Goal: Download file/media

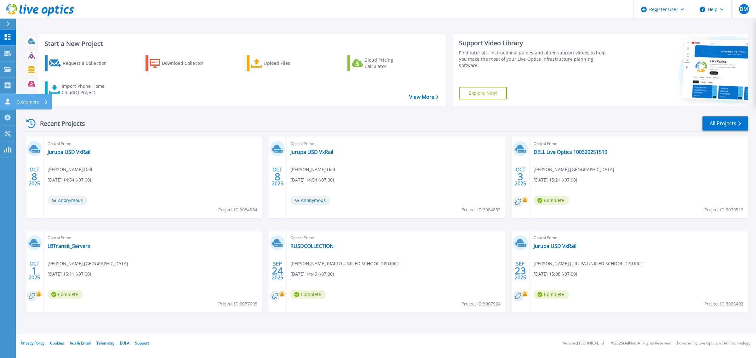
click at [10, 99] on icon at bounding box center [8, 102] width 8 height 6
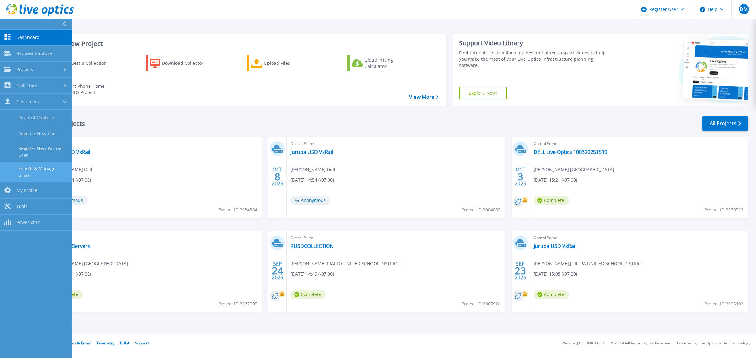
click at [42, 169] on link "Search & Manage Users" at bounding box center [36, 172] width 72 height 20
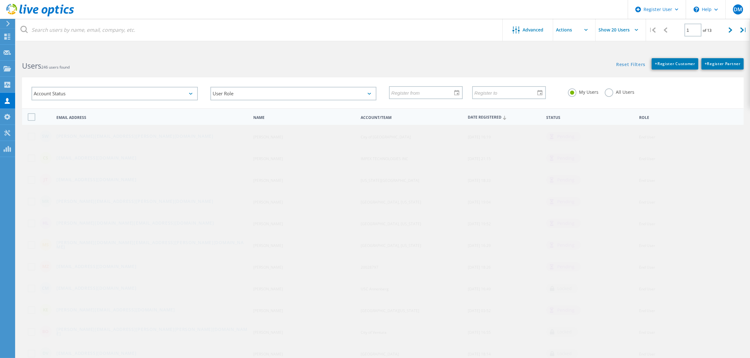
click at [612, 92] on label "All Users" at bounding box center [620, 91] width 30 height 6
click at [0, 0] on input "All Users" at bounding box center [0, 0] width 0 height 0
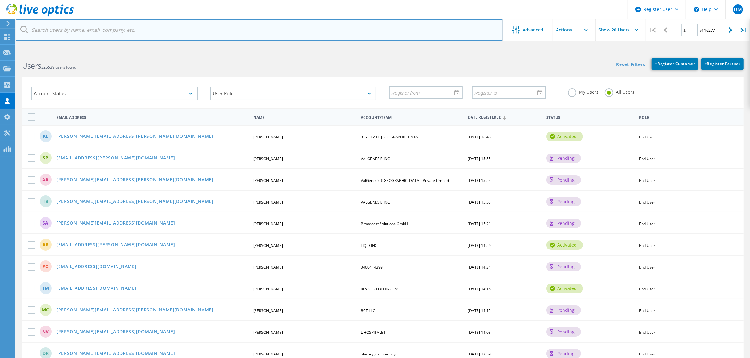
click at [125, 26] on input "text" at bounding box center [259, 30] width 487 height 22
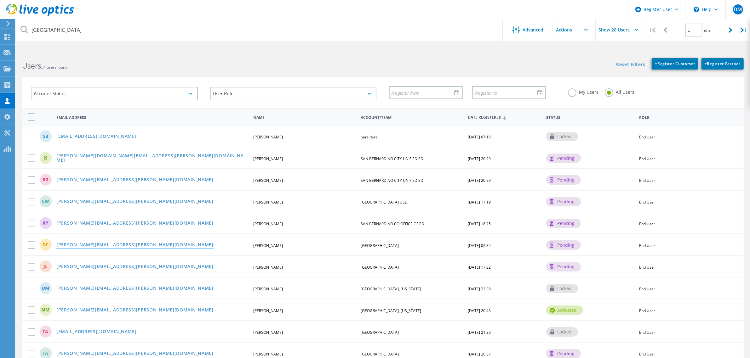
drag, startPoint x: 98, startPoint y: 238, endPoint x: 99, endPoint y: 242, distance: 4.1
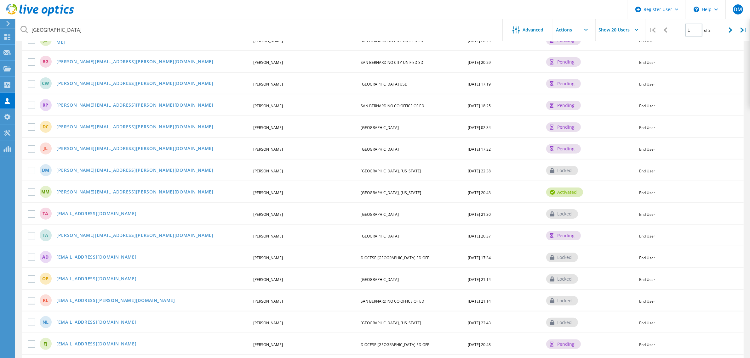
scroll to position [157, 0]
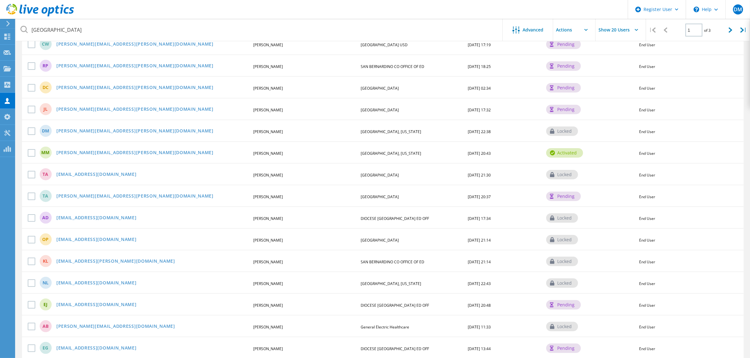
click at [387, 103] on div "JL Jeremy.Leedom@itd.sbcounty.gov Jeremy Leedom SAN BERNARDINO COUNTY 10/23/202…" at bounding box center [382, 109] width 721 height 22
click at [386, 103] on div "JL Jeremy.Leedom@itd.sbcounty.gov Jeremy Leedom SAN BERNARDINO COUNTY 10/23/202…" at bounding box center [382, 109] width 721 height 22
copy span "SAN BERNARDINO COUNTY"
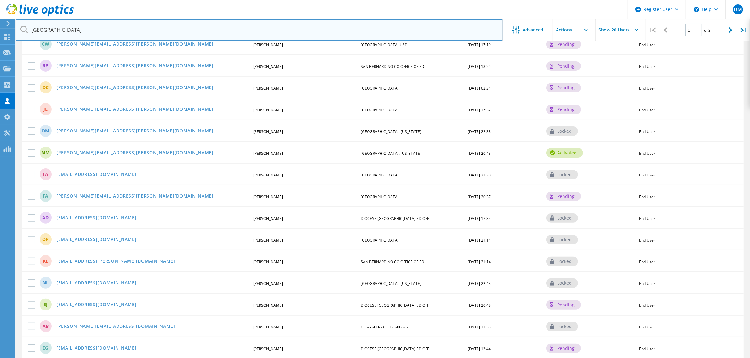
drag, startPoint x: 299, startPoint y: 31, endPoint x: 18, endPoint y: 26, distance: 280.6
click at [18, 26] on input "san bernardino" at bounding box center [259, 30] width 487 height 22
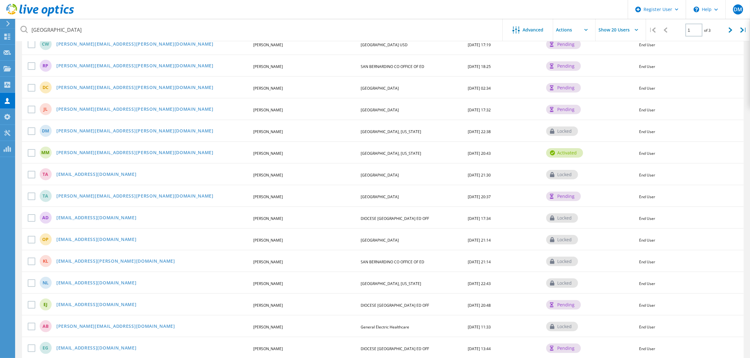
drag, startPoint x: 150, startPoint y: 131, endPoint x: 113, endPoint y: 133, distance: 36.9
click at [112, 132] on div "DM david.medina@dbh.sbcounty.gov David Medina SAN BERNARDINO COUNTY, CALIFORNIA…" at bounding box center [382, 131] width 721 height 22
drag, startPoint x: 151, startPoint y: 151, endPoint x: 106, endPoint y: 151, distance: 45.0
click at [106, 151] on div "[PERSON_NAME][EMAIL_ADDRESS][PERSON_NAME][DOMAIN_NAME]" at bounding box center [152, 153] width 198 height 5
copy link "itd.sbcounty.gov"
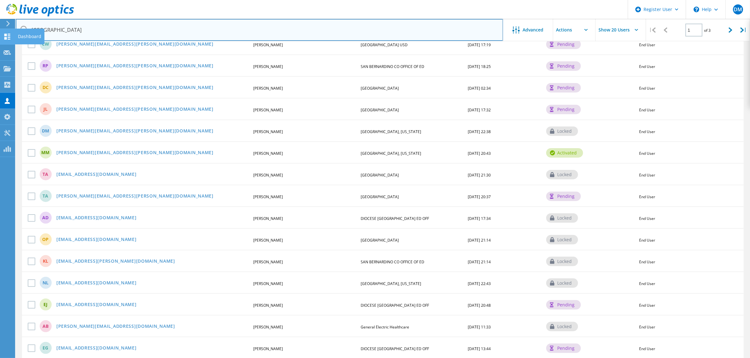
drag, startPoint x: 82, startPoint y: 29, endPoint x: 13, endPoint y: 31, distance: 68.7
click at [14, 30] on div "Register User \n Help Explore Helpful Articles Contact Support DM Dell User Dyl…" at bounding box center [375, 161] width 750 height 533
paste input "itd.sbcounty.gov"
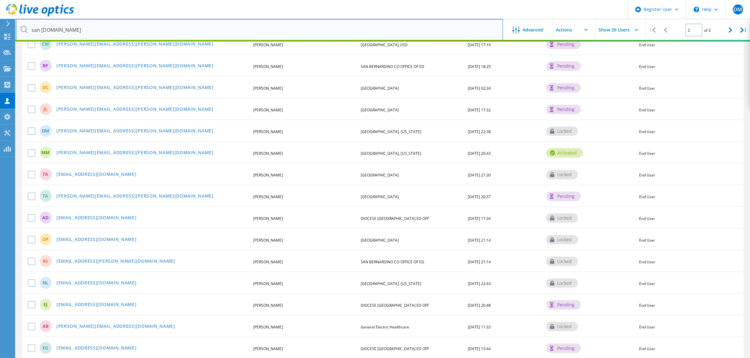
scroll to position [24, 0]
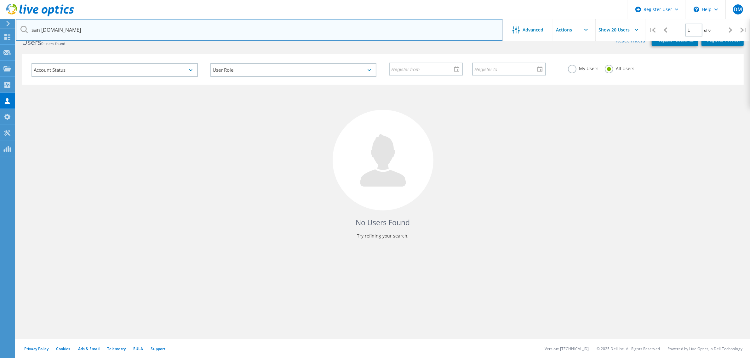
click at [65, 29] on input "san bernardinoitd.sbcounty.gov" at bounding box center [259, 30] width 487 height 22
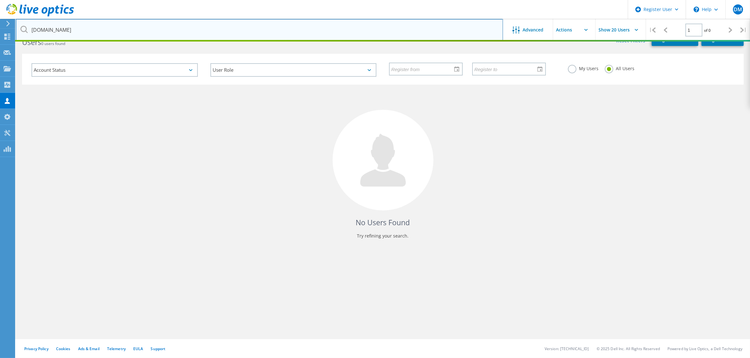
type input "itd.sbcounty.gov"
drag, startPoint x: 157, startPoint y: 25, endPoint x: 156, endPoint y: 22, distance: 3.3
click at [156, 24] on input "itd.sbcounty.gov" at bounding box center [259, 30] width 487 height 22
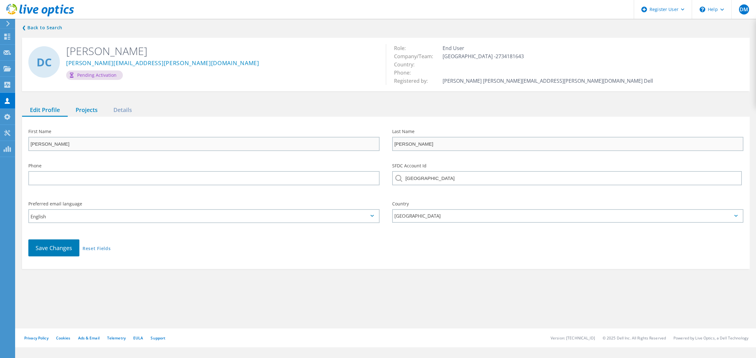
click at [81, 105] on div "Projects" at bounding box center [87, 110] width 38 height 13
click at [90, 107] on div "Projects" at bounding box center [87, 110] width 38 height 13
click at [75, 111] on div "Projects" at bounding box center [87, 110] width 38 height 13
click at [75, 104] on div "Projects" at bounding box center [87, 110] width 38 height 13
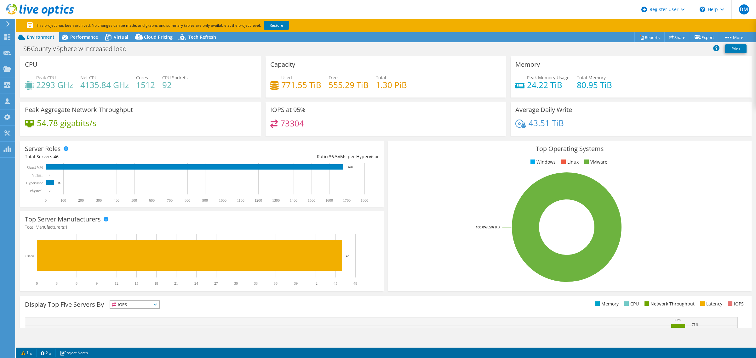
select select "USD"
click at [94, 37] on span "Performance" at bounding box center [84, 37] width 28 height 6
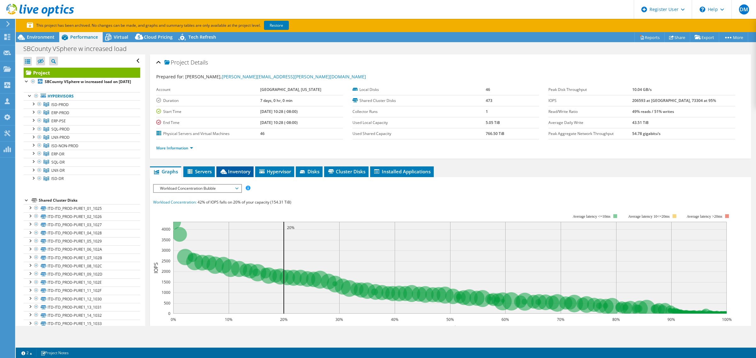
click at [246, 173] on span "Inventory" at bounding box center [234, 171] width 31 height 6
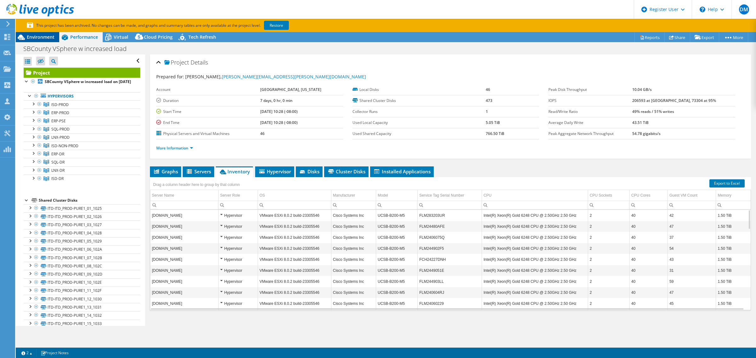
click at [37, 39] on span "Environment" at bounding box center [41, 37] width 28 height 6
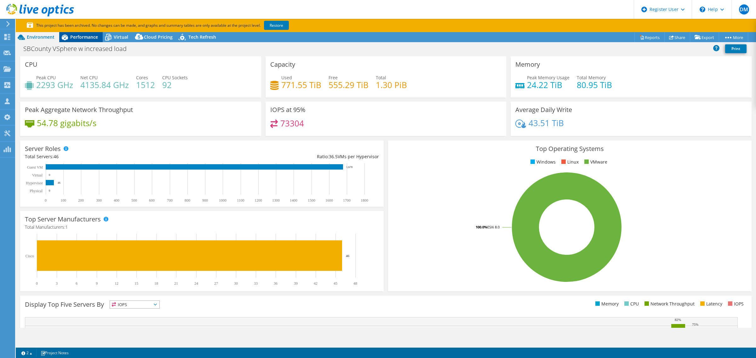
click at [76, 38] on span "Performance" at bounding box center [84, 37] width 28 height 6
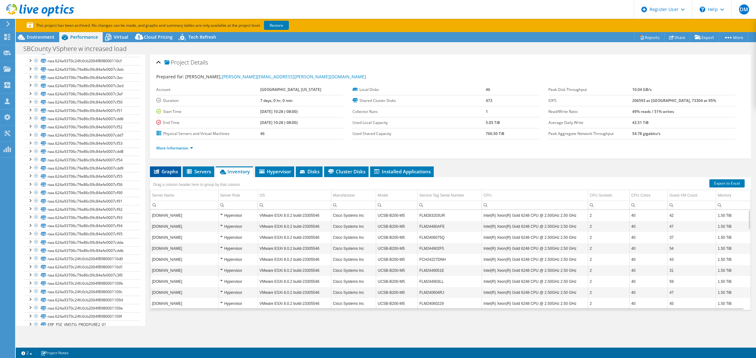
scroll to position [945, 0]
click at [288, 27] on link "Restore" at bounding box center [276, 25] width 25 height 9
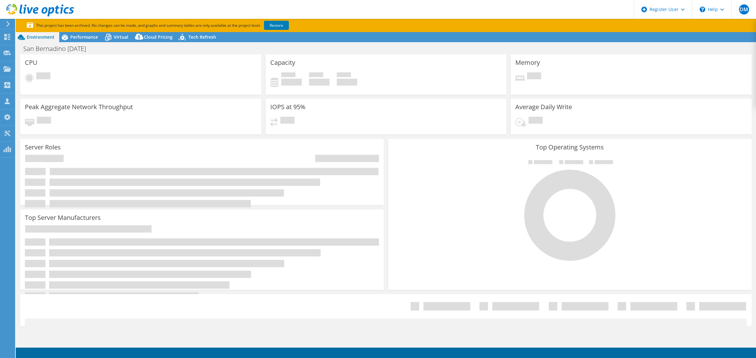
select select "USWest"
select select "USD"
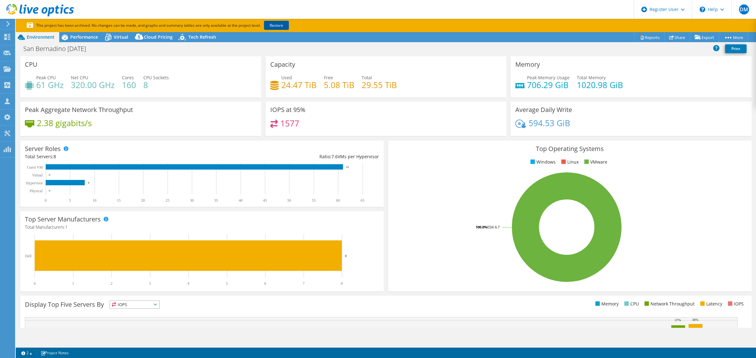
click at [284, 23] on link "Restore" at bounding box center [276, 25] width 25 height 9
click at [98, 34] on span "Performance" at bounding box center [84, 37] width 28 height 6
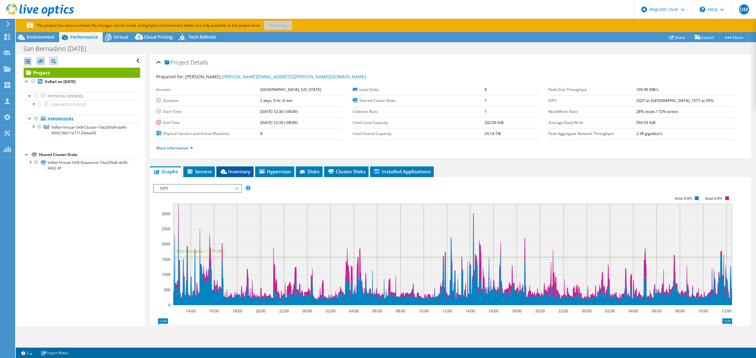
click at [234, 170] on span "Inventory" at bounding box center [234, 171] width 31 height 6
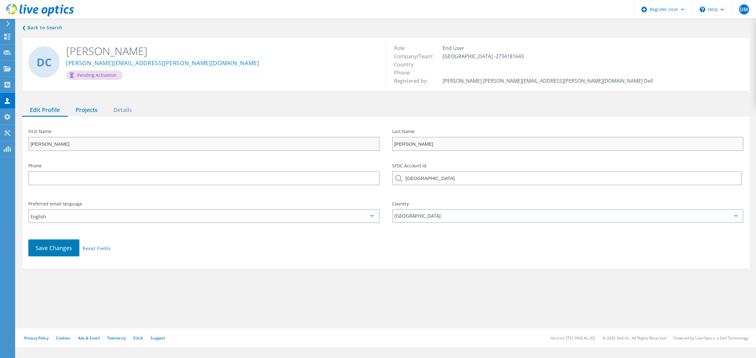
click at [84, 104] on div "Projects" at bounding box center [87, 110] width 38 height 13
click at [86, 104] on div "Projects" at bounding box center [87, 110] width 38 height 13
click at [93, 114] on div "Projects" at bounding box center [87, 110] width 38 height 13
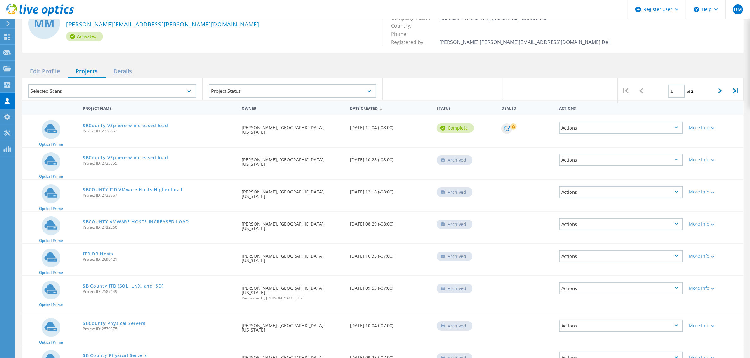
scroll to position [39, 0]
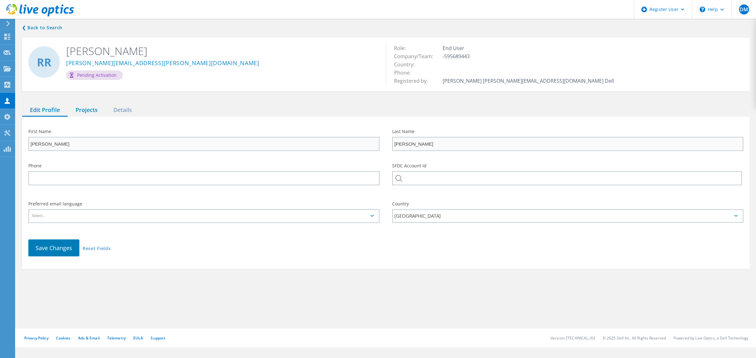
click at [78, 116] on div "Projects" at bounding box center [87, 110] width 38 height 13
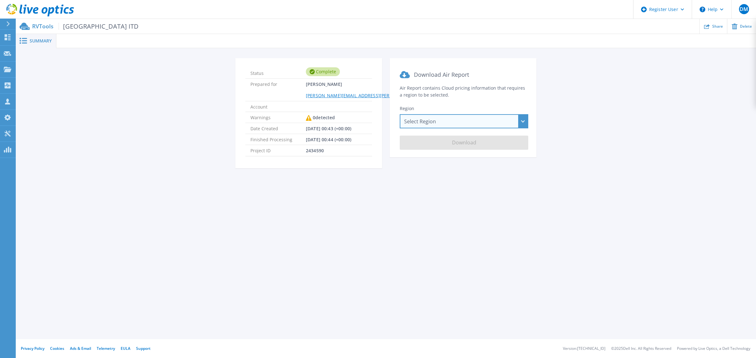
click at [403, 119] on div "Select Region Asia Pacific (Hong Kong) Asia Pacific (Mumbai) Asia Pacific (Seou…" at bounding box center [464, 121] width 128 height 14
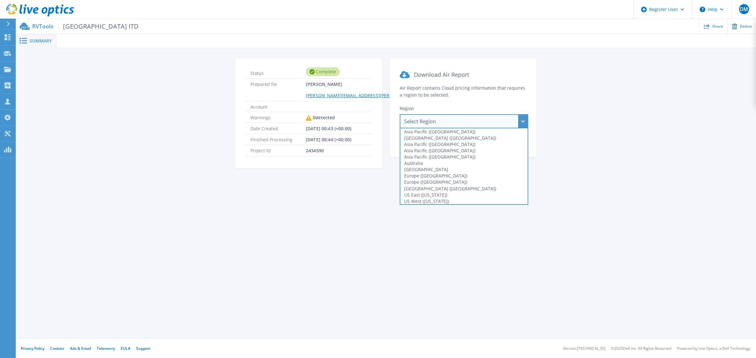
click at [432, 201] on div "US West (California)" at bounding box center [463, 201] width 127 height 6
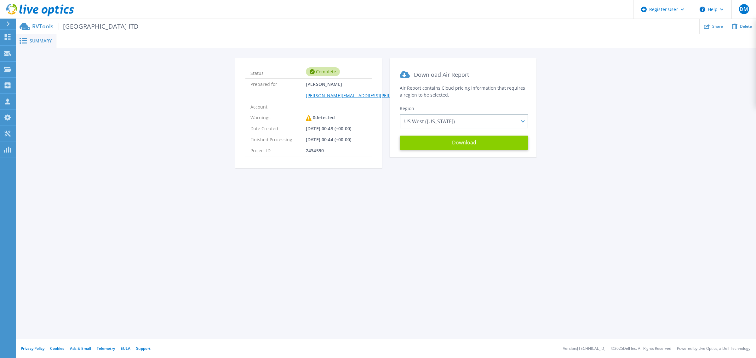
click at [456, 147] on button "Download" at bounding box center [464, 143] width 128 height 14
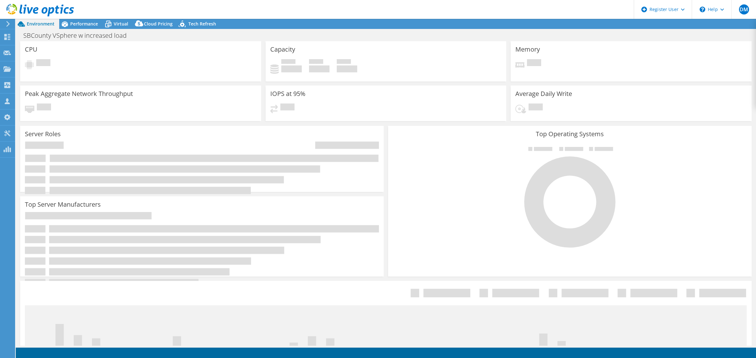
select select "USD"
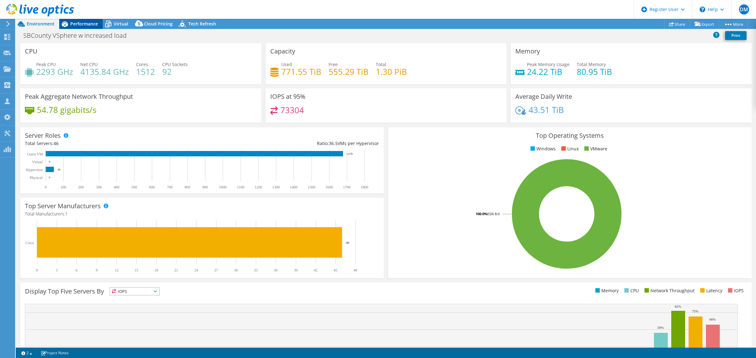
click at [83, 20] on div "Performance" at bounding box center [80, 24] width 43 height 10
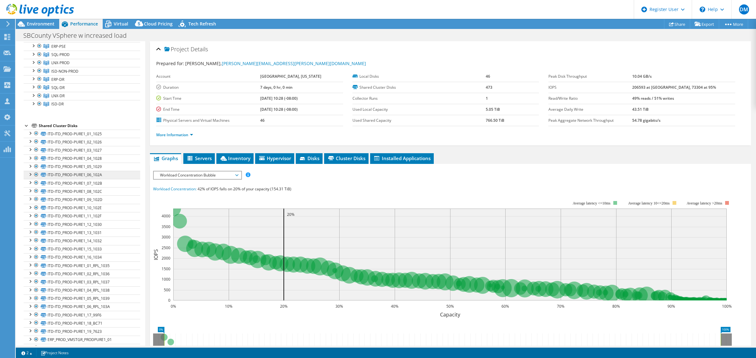
scroll to position [118, 0]
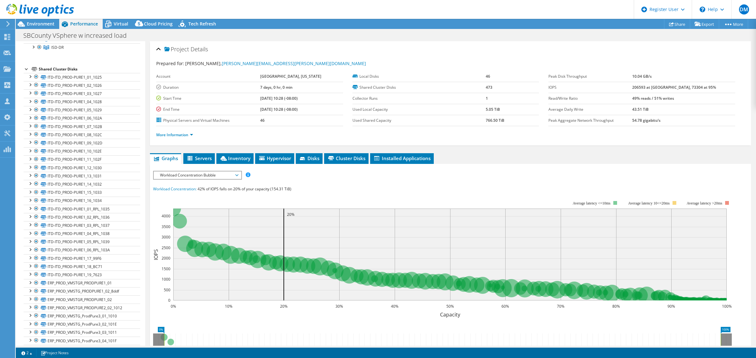
click at [230, 105] on td "End Time" at bounding box center [208, 109] width 104 height 11
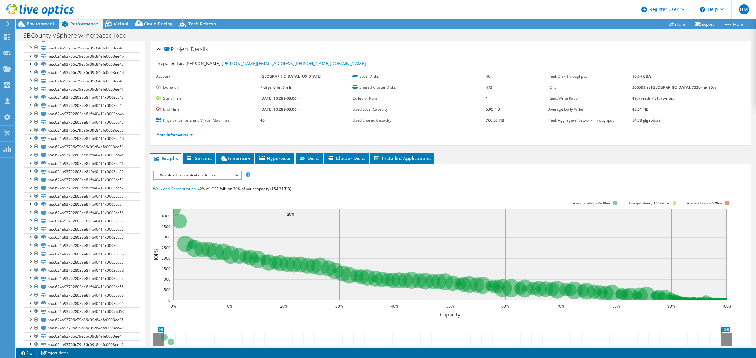
scroll to position [0, 0]
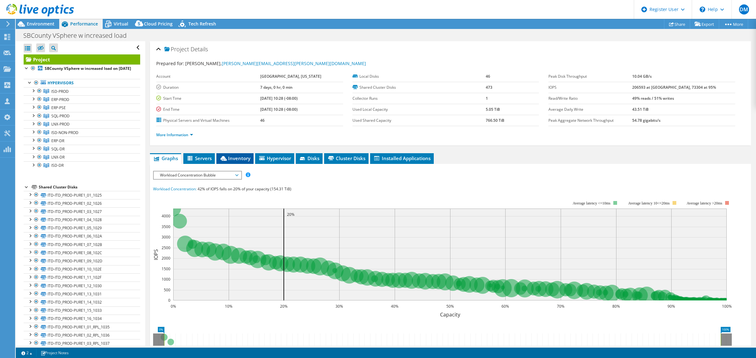
click at [243, 155] on span "Inventory" at bounding box center [234, 158] width 31 height 6
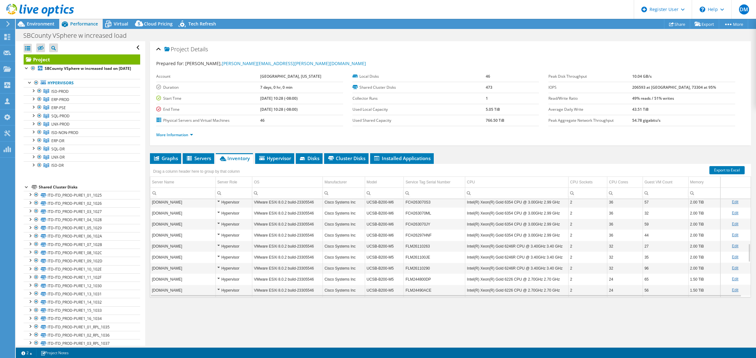
scroll to position [416, 0]
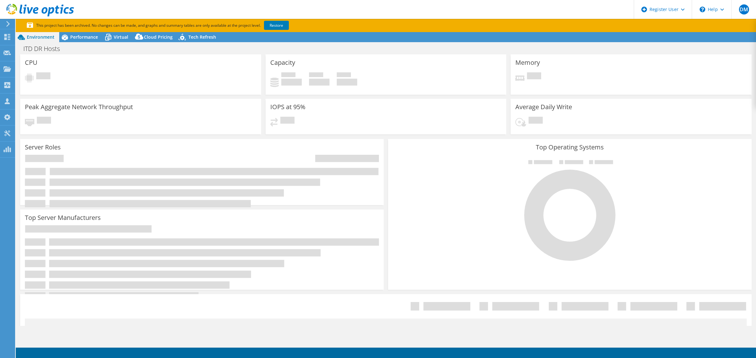
select select "USWest"
select select "USD"
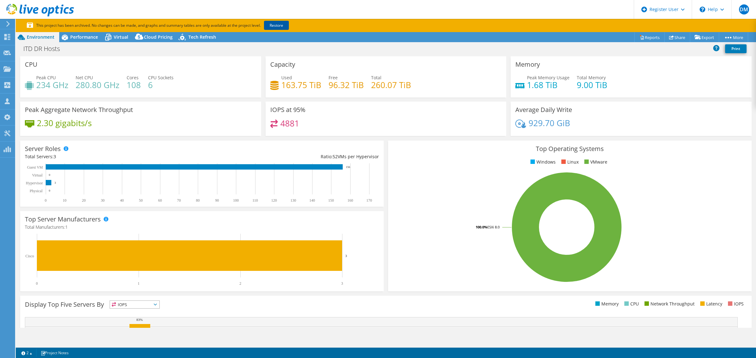
click at [284, 24] on link "Restore" at bounding box center [276, 25] width 25 height 9
click at [94, 37] on span "Performance" at bounding box center [84, 37] width 28 height 6
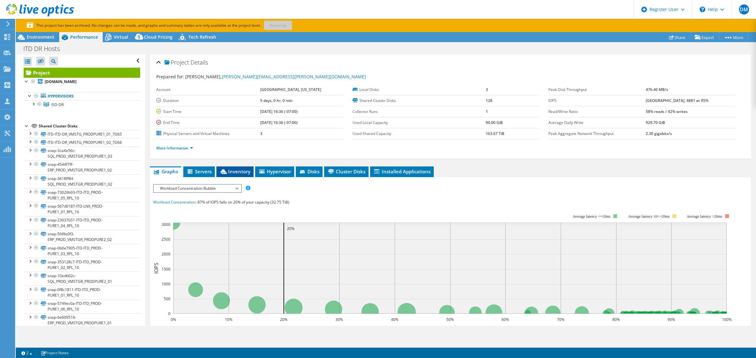
click at [231, 173] on span "Inventory" at bounding box center [234, 171] width 31 height 6
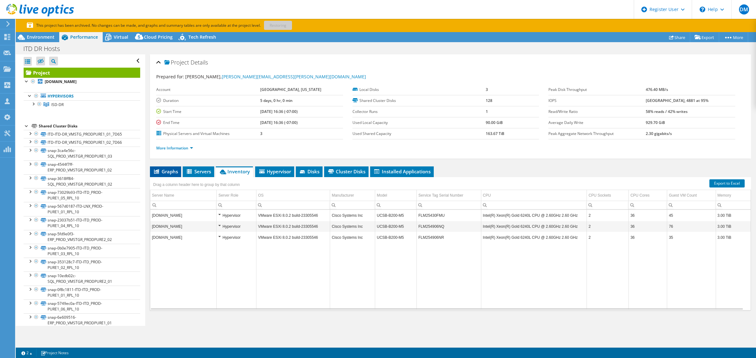
click at [169, 170] on span "Graphs" at bounding box center [165, 171] width 25 height 6
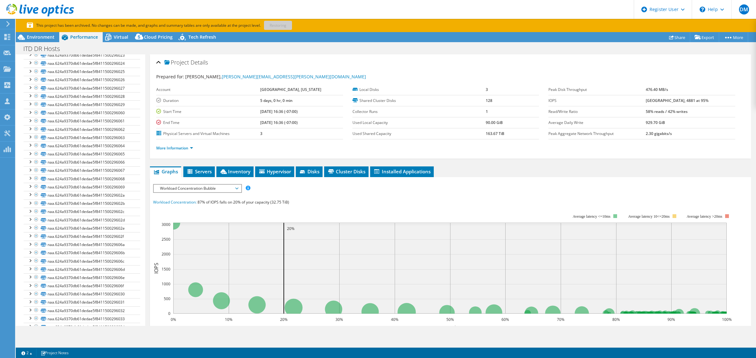
scroll to position [590, 0]
click at [313, 93] on td "[GEOGRAPHIC_DATA], [US_STATE]" at bounding box center [301, 89] width 83 height 11
